Goal: Find specific page/section

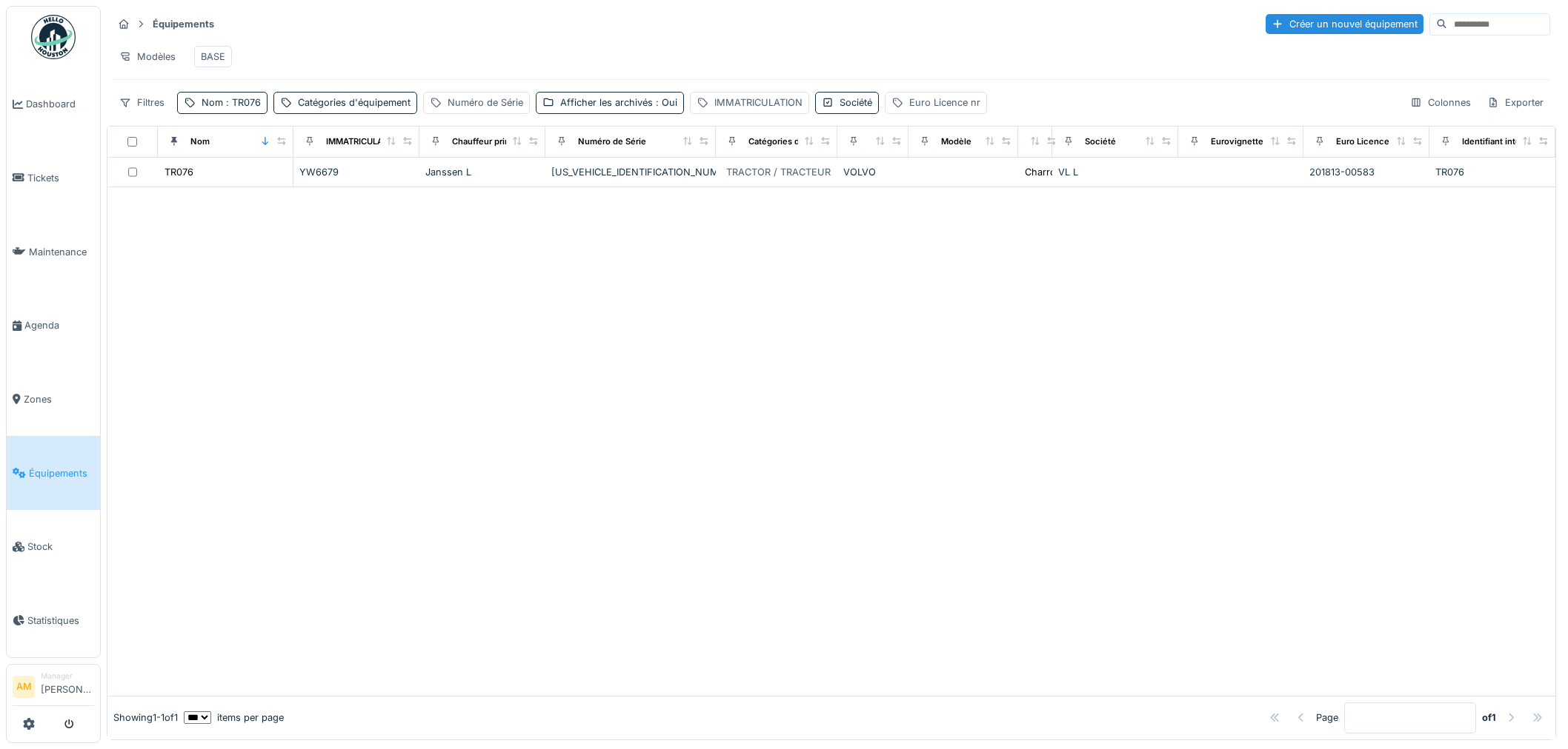
scroll to position [9, 0]
click at [428, 512] on div at bounding box center [831, 442] width 1448 height 508
click at [351, 411] on div at bounding box center [831, 442] width 1448 height 508
click at [248, 106] on span ": TR076" at bounding box center [242, 102] width 38 height 11
drag, startPoint x: 226, startPoint y: 180, endPoint x: 90, endPoint y: 214, distance: 140.2
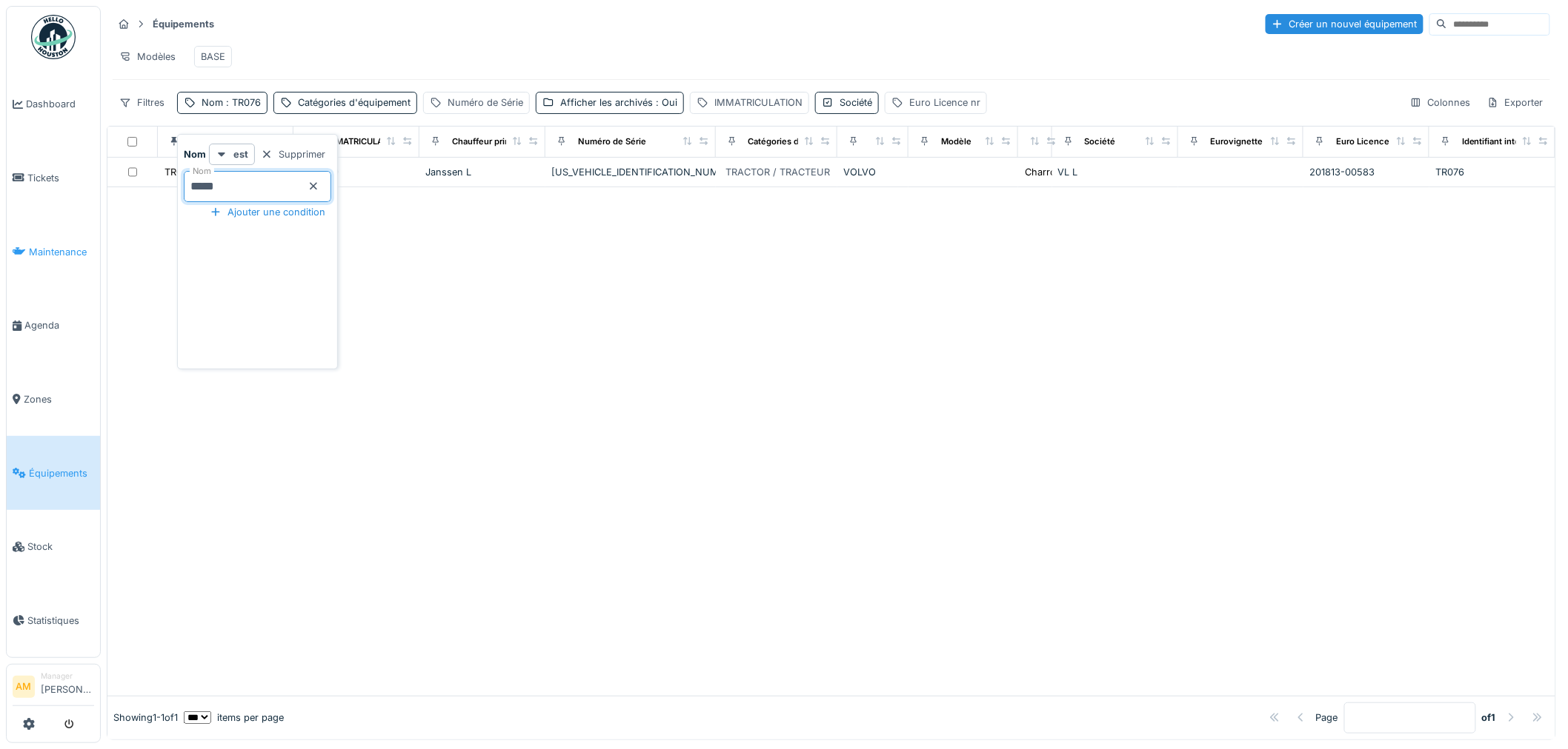
click at [157, 188] on body "Dashboard Tickets Maintenance [GEOGRAPHIC_DATA] Zones Équipements Stock Statist…" at bounding box center [784, 374] width 1568 height 749
type input "*****"
click at [596, 320] on div at bounding box center [831, 442] width 1448 height 508
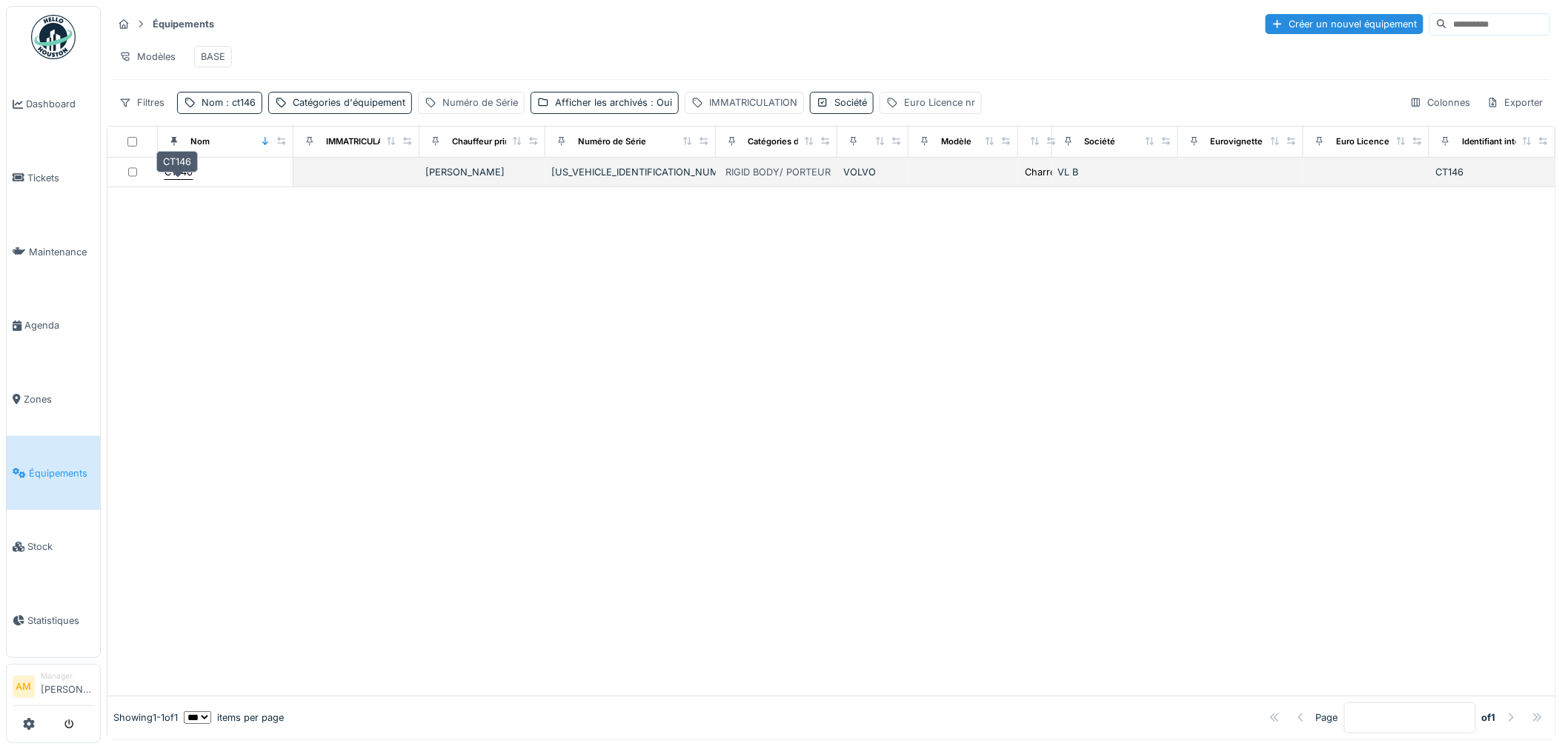
click at [186, 179] on div "CT146" at bounding box center [178, 172] width 28 height 14
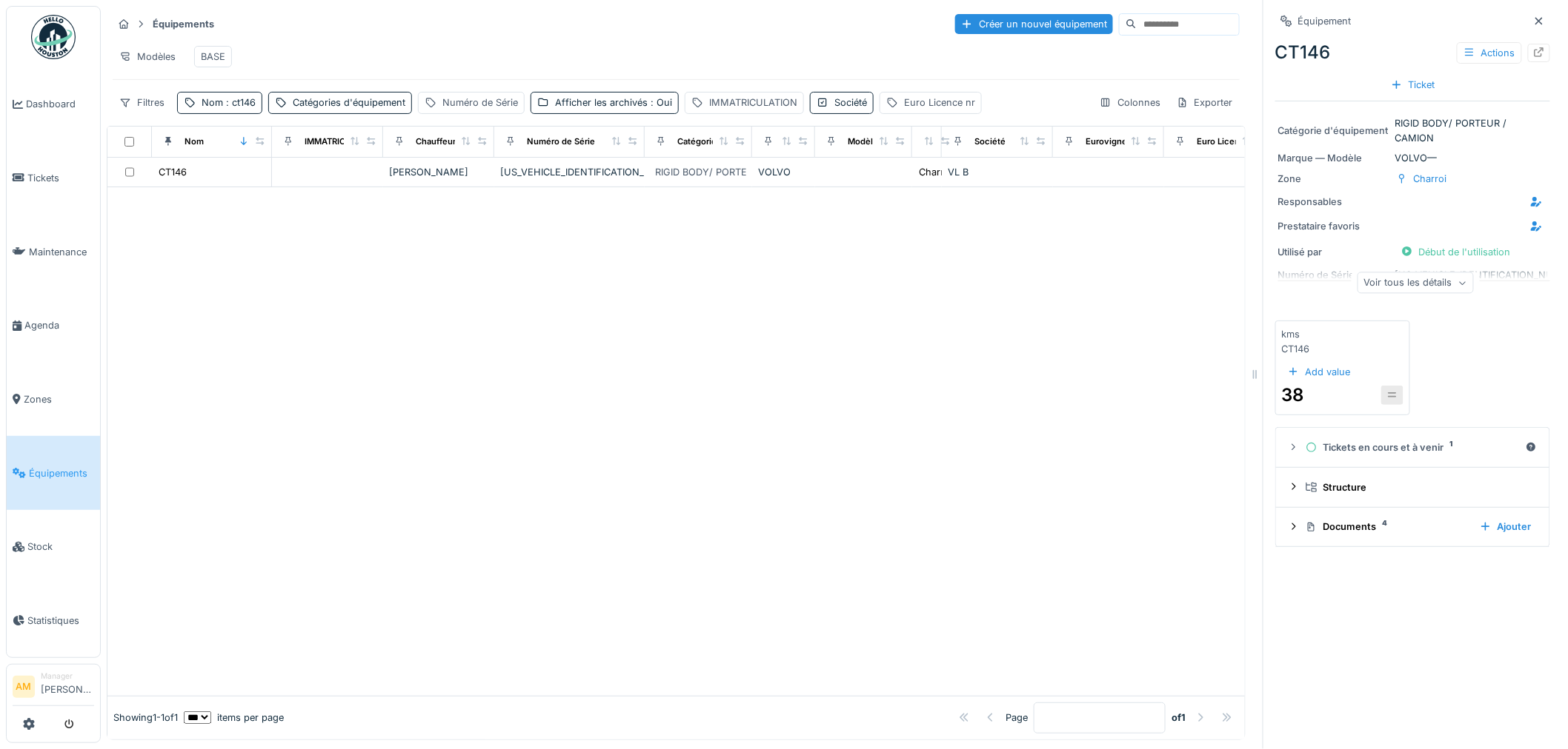
click at [223, 263] on div at bounding box center [676, 442] width 1137 height 508
click at [712, 366] on div at bounding box center [676, 442] width 1137 height 508
